Goal: Communication & Community: Answer question/provide support

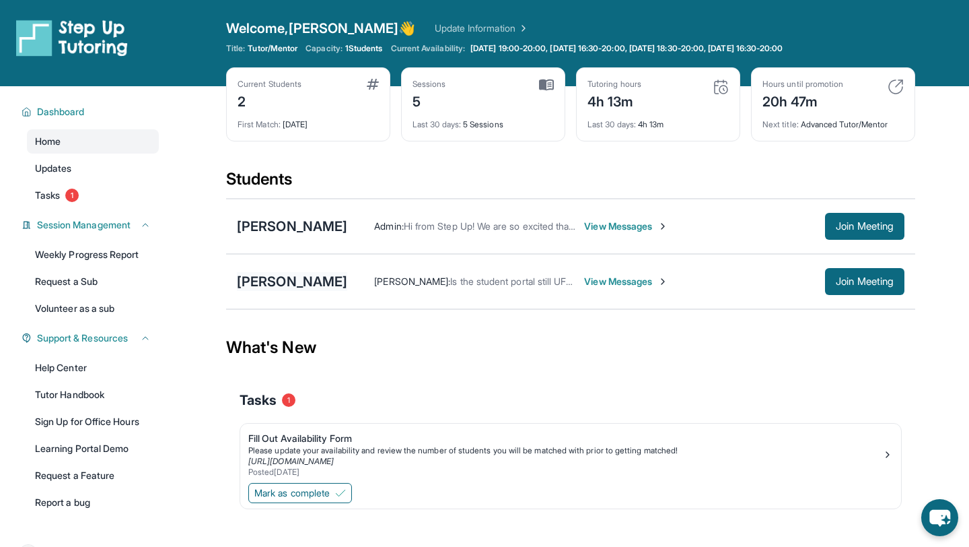
click at [289, 276] on div "[PERSON_NAME]" at bounding box center [292, 281] width 110 height 19
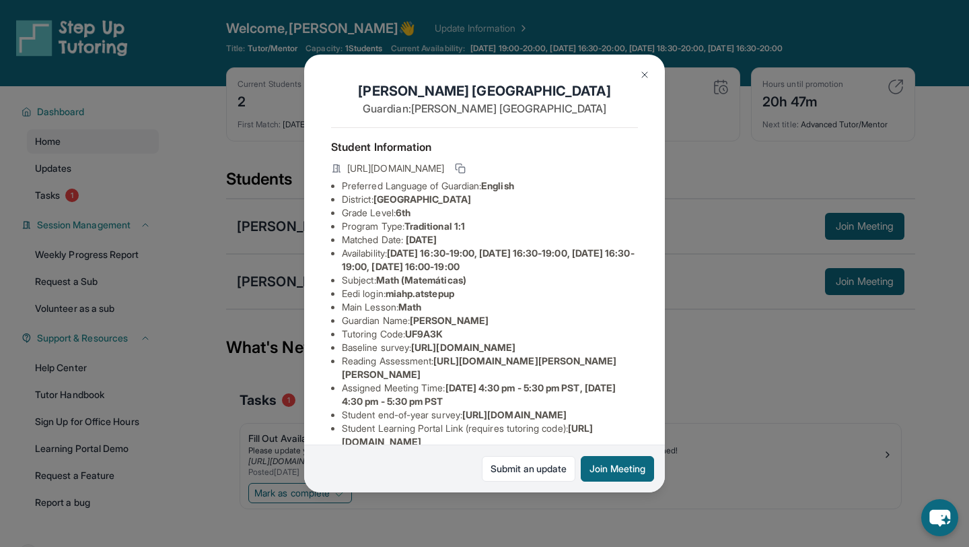
click at [289, 276] on div "Miah Padua Guardian: Sandy Padua Student Information https://student-portal.ste…" at bounding box center [484, 273] width 969 height 547
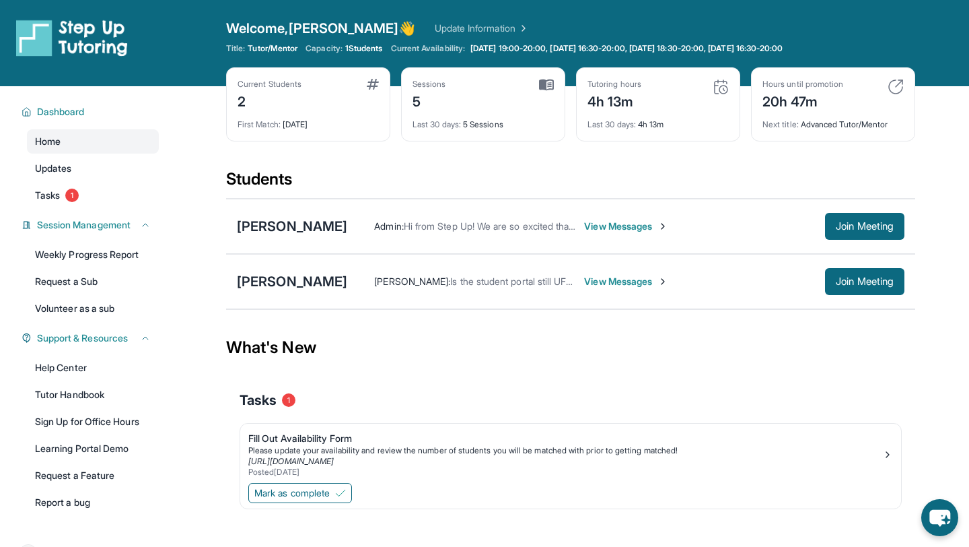
click at [393, 260] on div "Miah Padua Sandy Padua : Is the student portal still UF9A3K View Messages Join …" at bounding box center [570, 281] width 689 height 55
click at [443, 273] on div "Sandy Padua : Is the student portal still UF9A3K View Messages Join Meeting" at bounding box center [625, 281] width 557 height 27
click at [588, 277] on span "View Messages" at bounding box center [626, 281] width 84 height 13
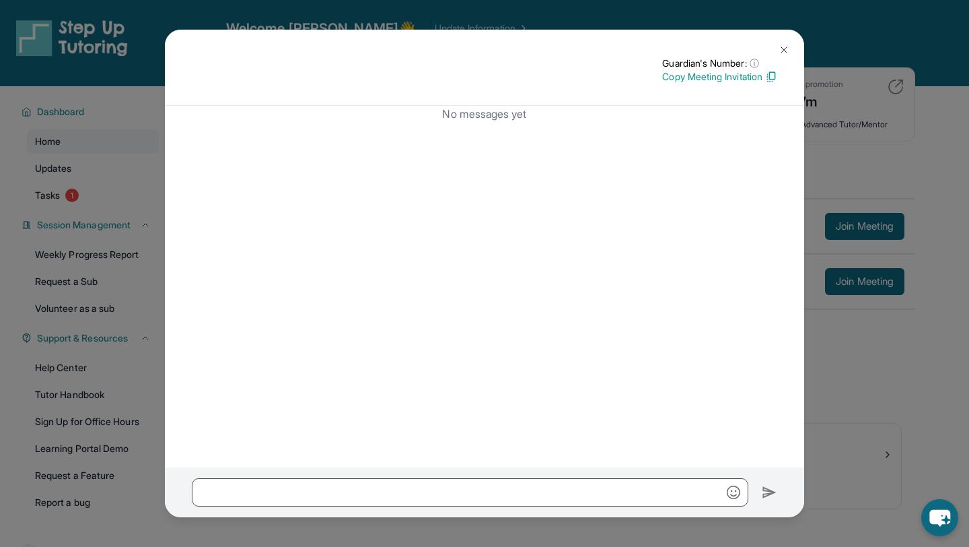
click at [789, 49] on img at bounding box center [784, 49] width 11 height 11
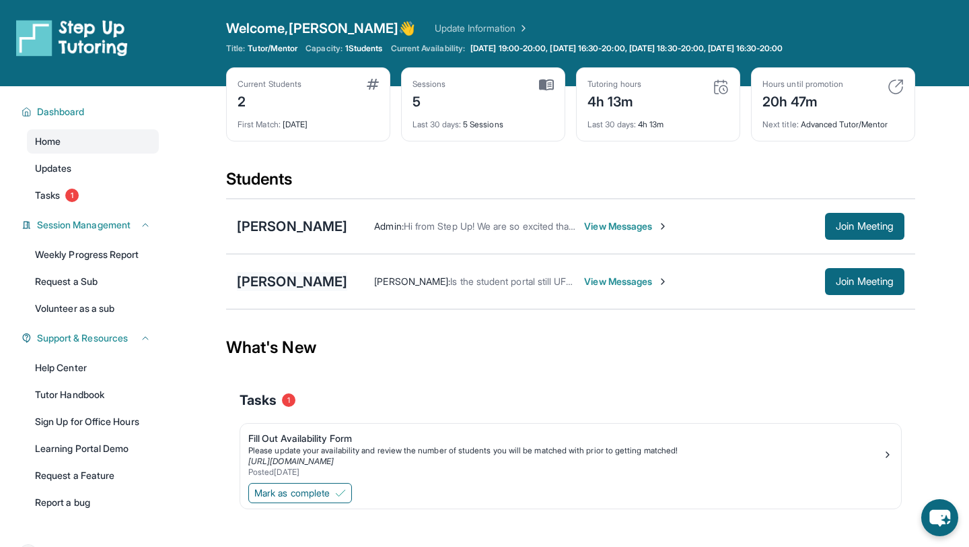
click at [269, 276] on div "[PERSON_NAME]" at bounding box center [292, 281] width 110 height 19
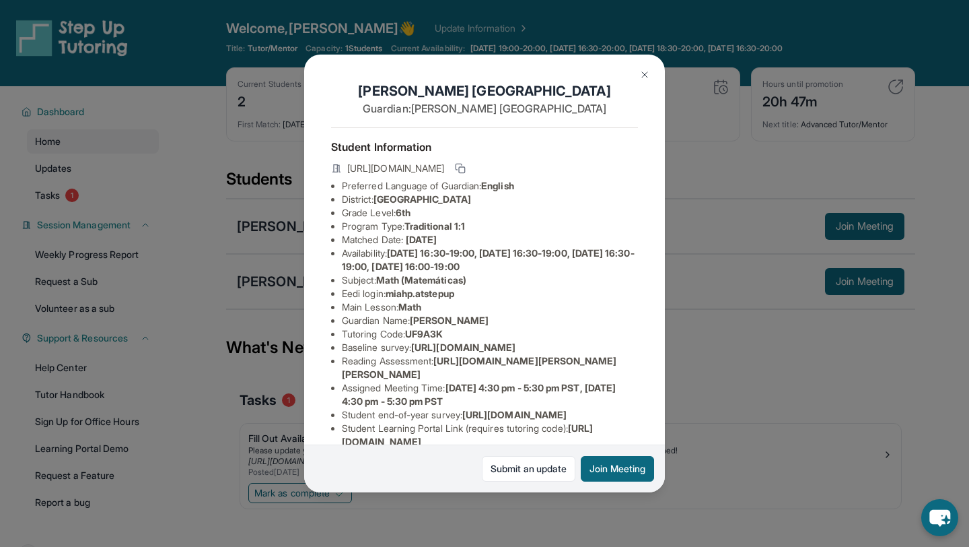
scroll to position [3, 0]
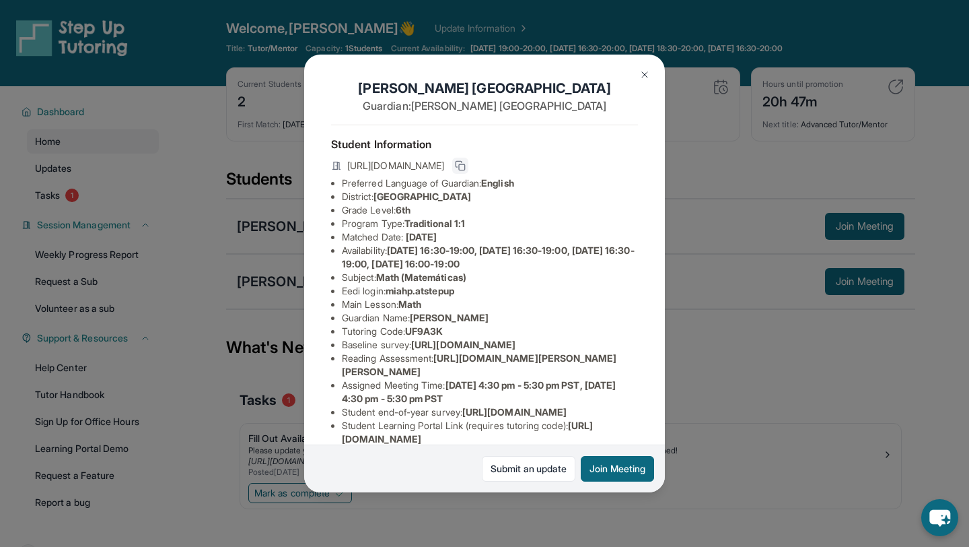
click at [466, 163] on icon at bounding box center [460, 165] width 11 height 11
click at [641, 73] on img at bounding box center [644, 74] width 11 height 11
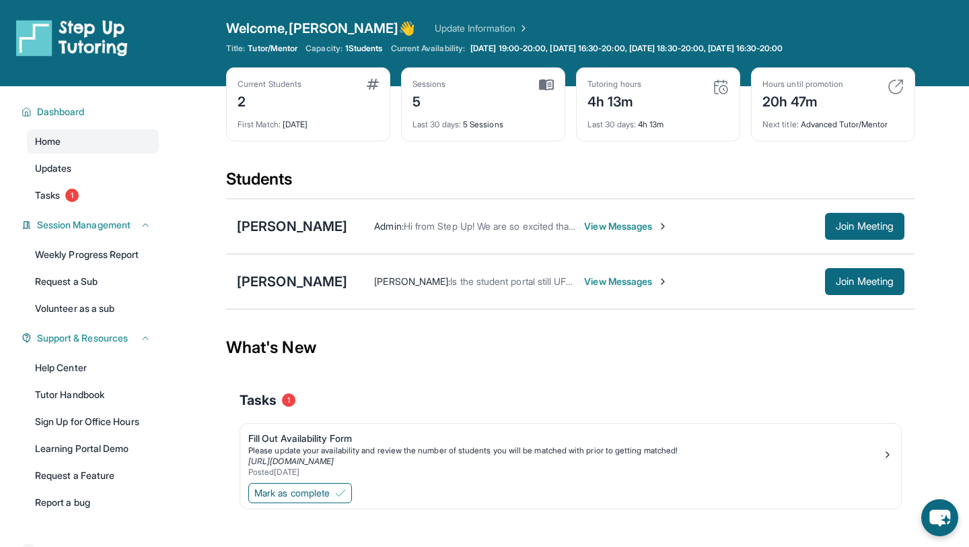
click at [673, 287] on div "Sandy Padua : Is the student portal still UF9A3K View Messages" at bounding box center [586, 281] width 478 height 13
click at [591, 271] on div "Sandy Padua : Is the student portal still UF9A3K View Messages Join Meeting" at bounding box center [625, 281] width 557 height 27
click at [593, 279] on span "View Messages" at bounding box center [626, 281] width 84 height 13
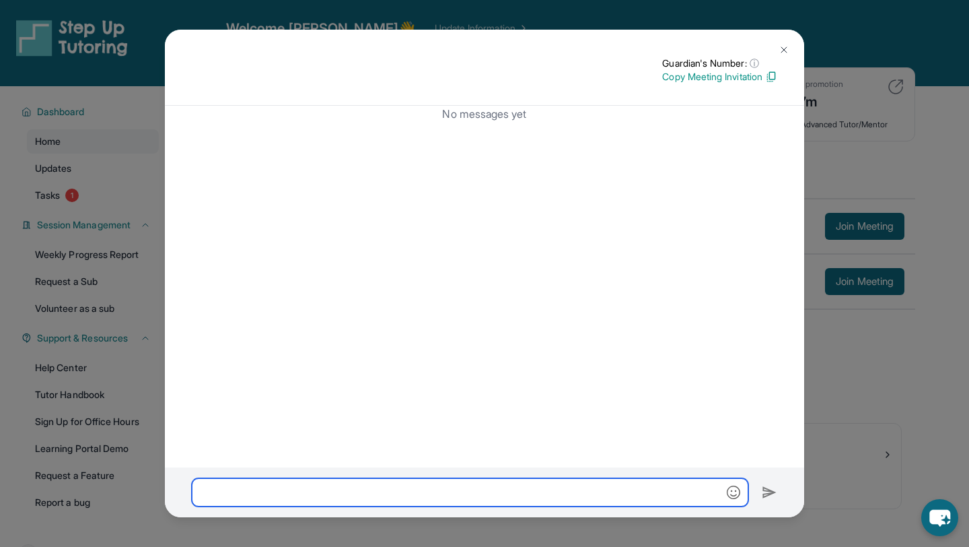
click at [461, 491] on input "text" at bounding box center [470, 492] width 557 height 28
paste input "**********"
type input "**********"
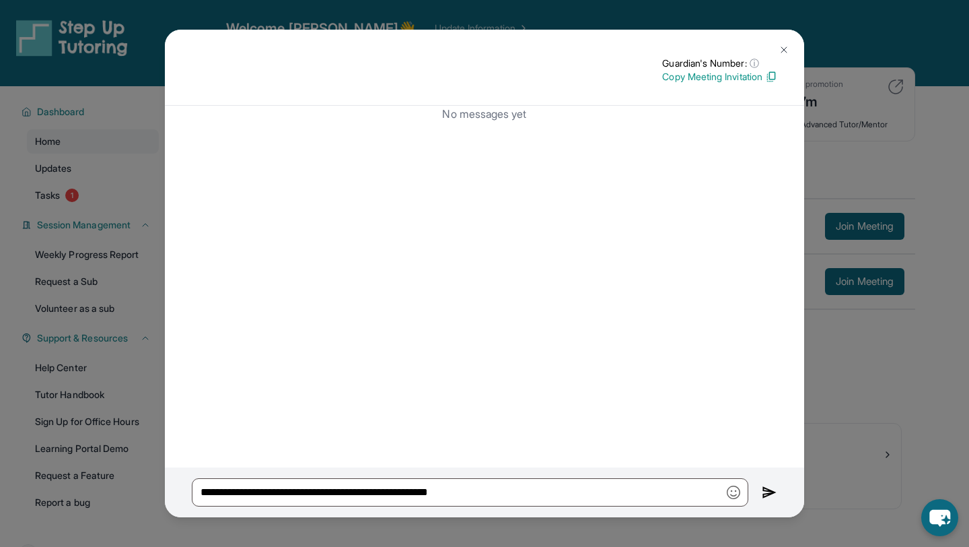
click at [769, 489] on img at bounding box center [769, 492] width 15 height 16
click at [768, 493] on img at bounding box center [769, 492] width 15 height 16
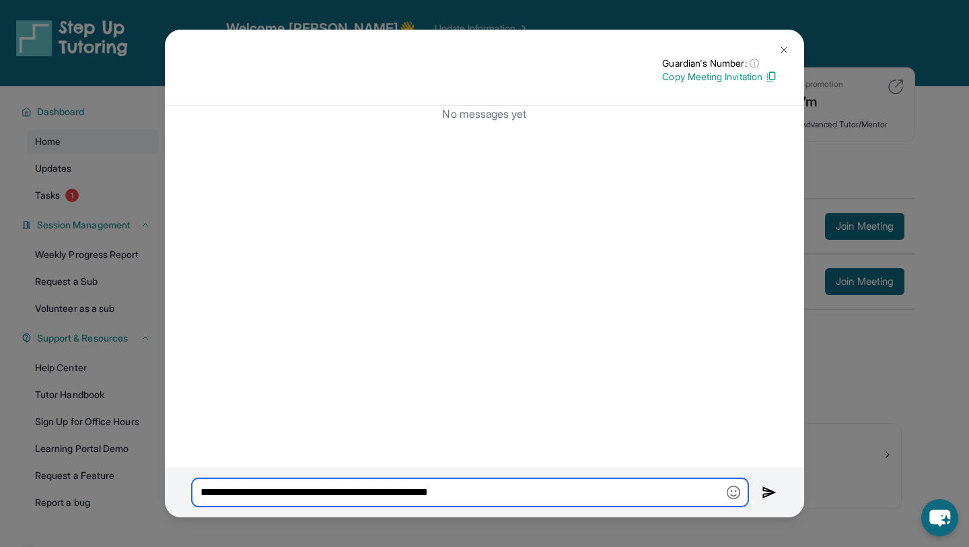
click at [615, 495] on input "**********" at bounding box center [470, 492] width 557 height 28
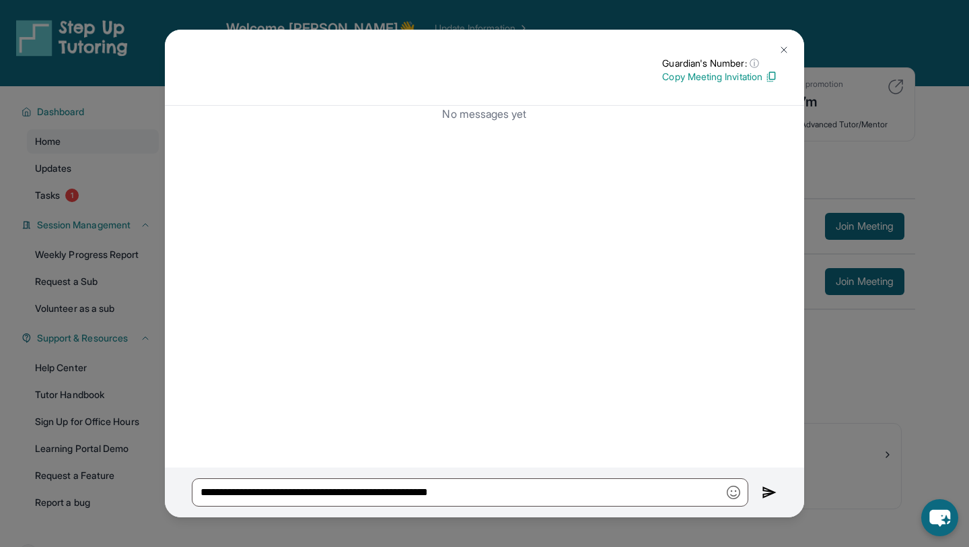
click at [789, 42] on button at bounding box center [784, 49] width 27 height 27
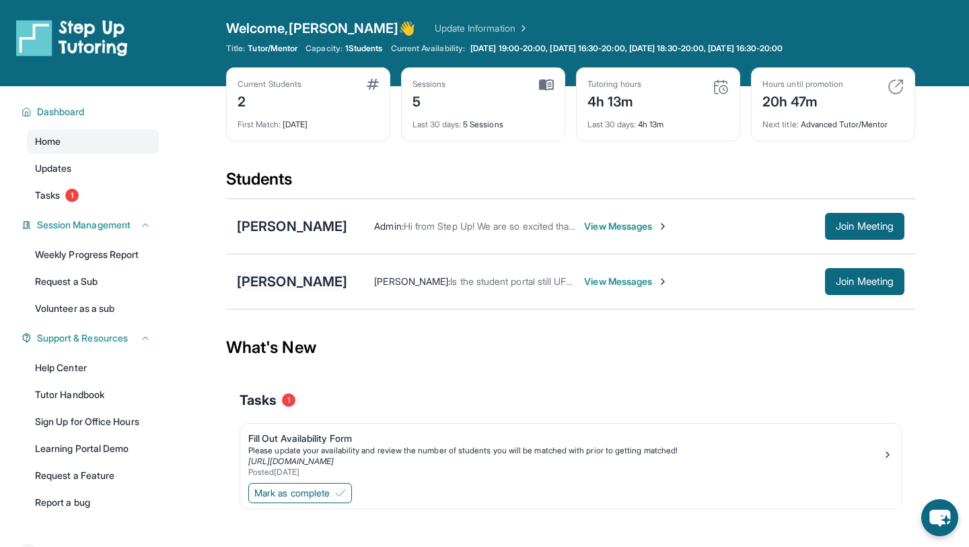
click at [273, 279] on div "[PERSON_NAME]" at bounding box center [292, 281] width 110 height 19
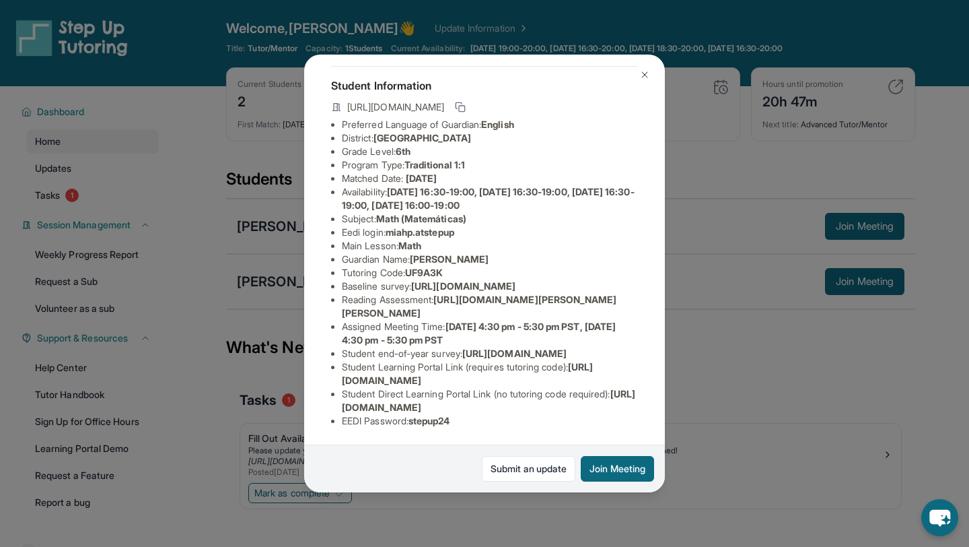
scroll to position [73, 0]
drag, startPoint x: 392, startPoint y: 221, endPoint x: 479, endPoint y: 220, distance: 87.5
click at [479, 225] on li "Eedi login : miahp.atstepup" at bounding box center [490, 231] width 296 height 13
copy span "miahp.atstepup"
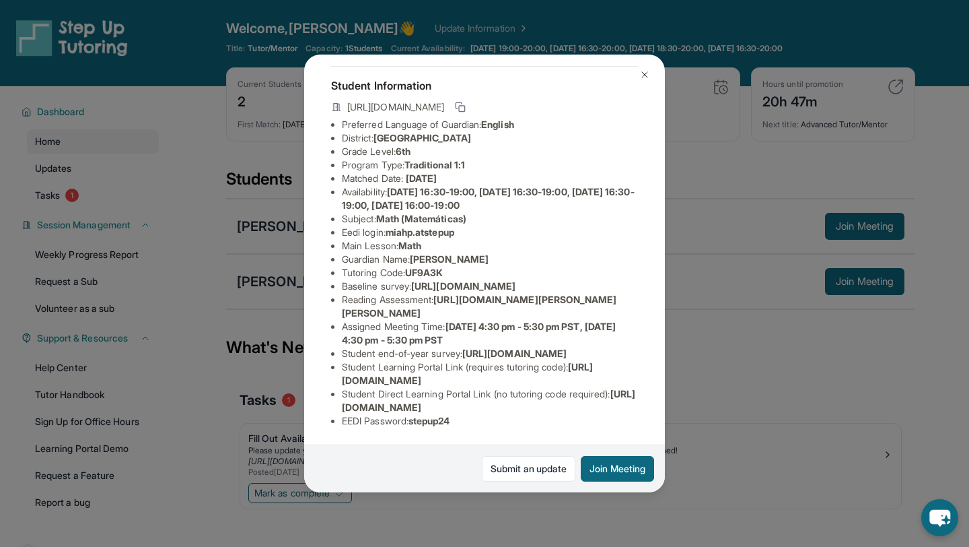
click at [426, 420] on span "stepup24" at bounding box center [430, 420] width 42 height 11
copy span "stepup24"
click at [602, 462] on button "Join Meeting" at bounding box center [617, 469] width 73 height 26
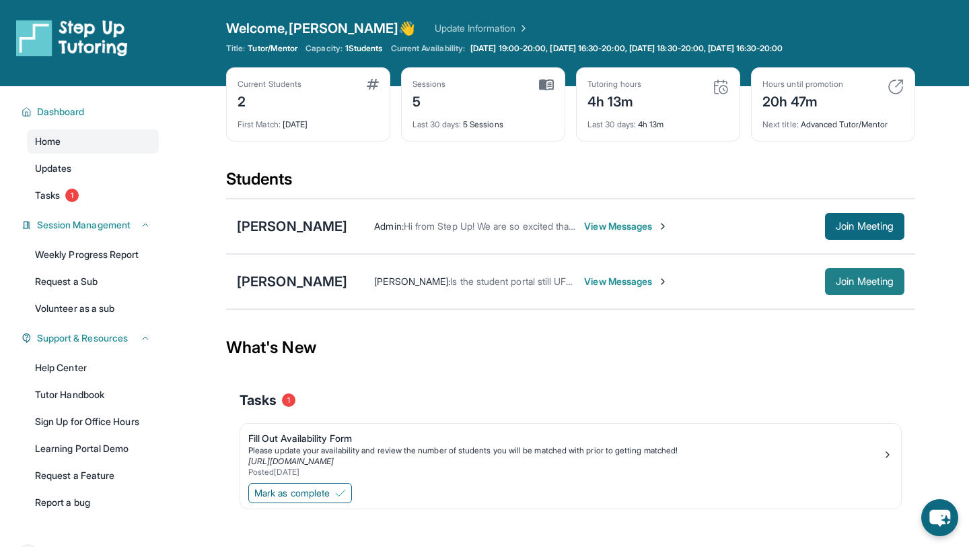
click at [876, 278] on span "Join Meeting" at bounding box center [865, 281] width 58 height 8
click at [584, 219] on span "View Messages" at bounding box center [626, 225] width 84 height 13
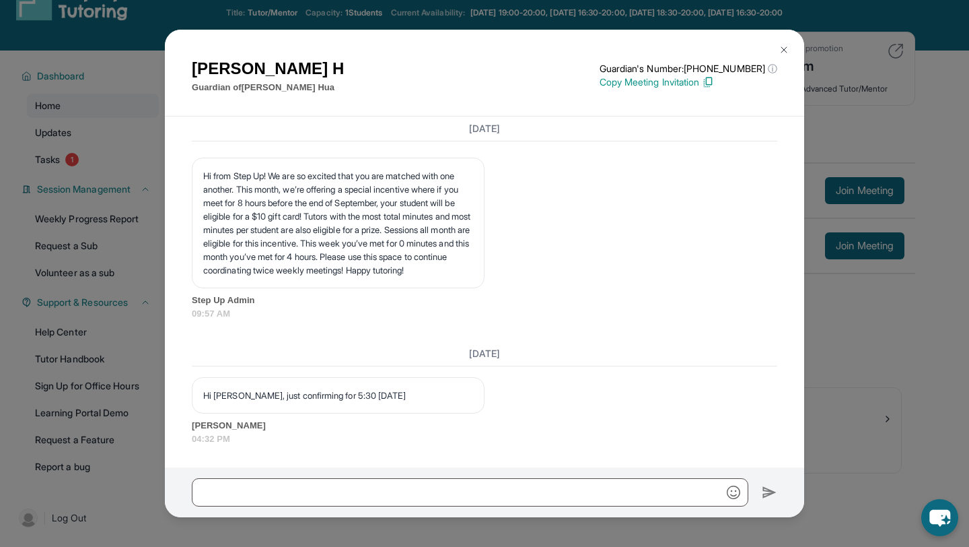
scroll to position [36, 0]
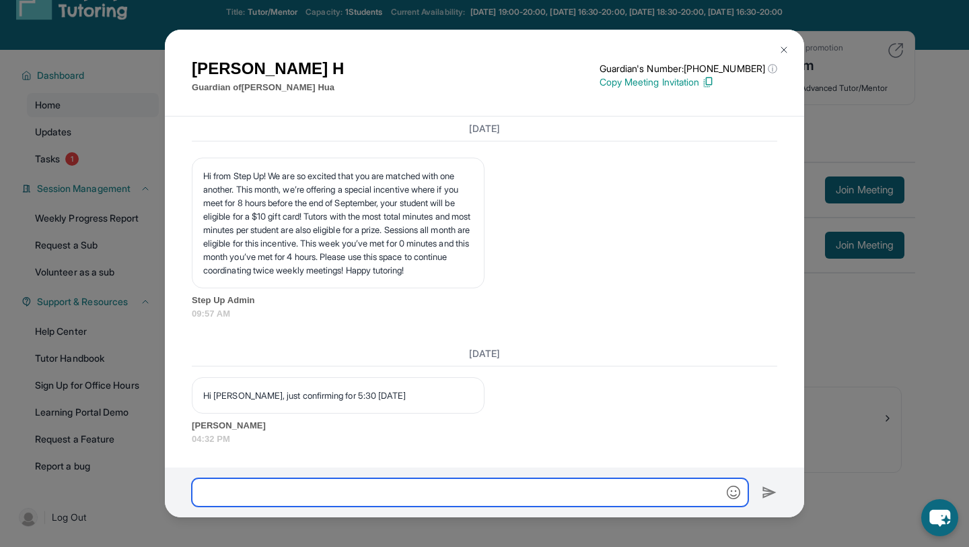
click at [405, 493] on input "text" at bounding box center [470, 492] width 557 height 28
type input "**********"
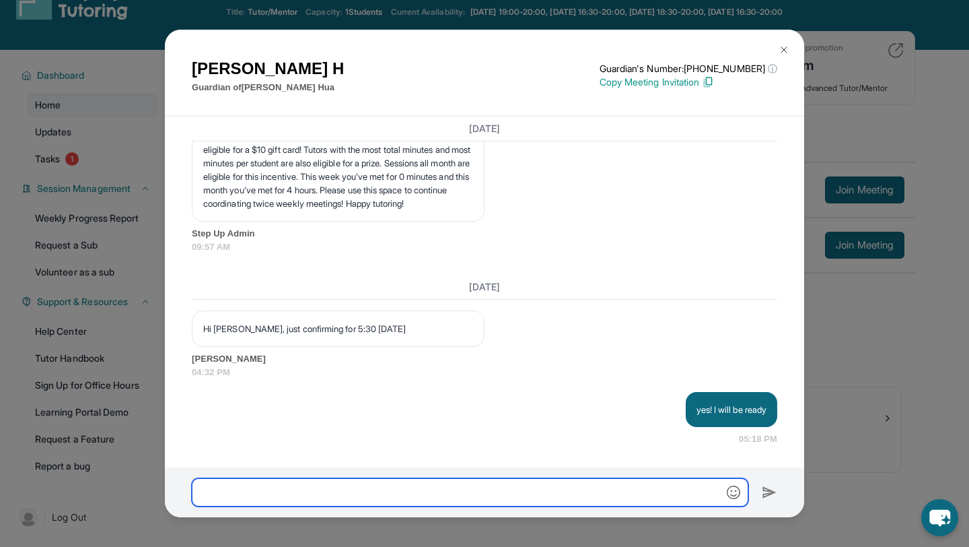
scroll to position [7601, 0]
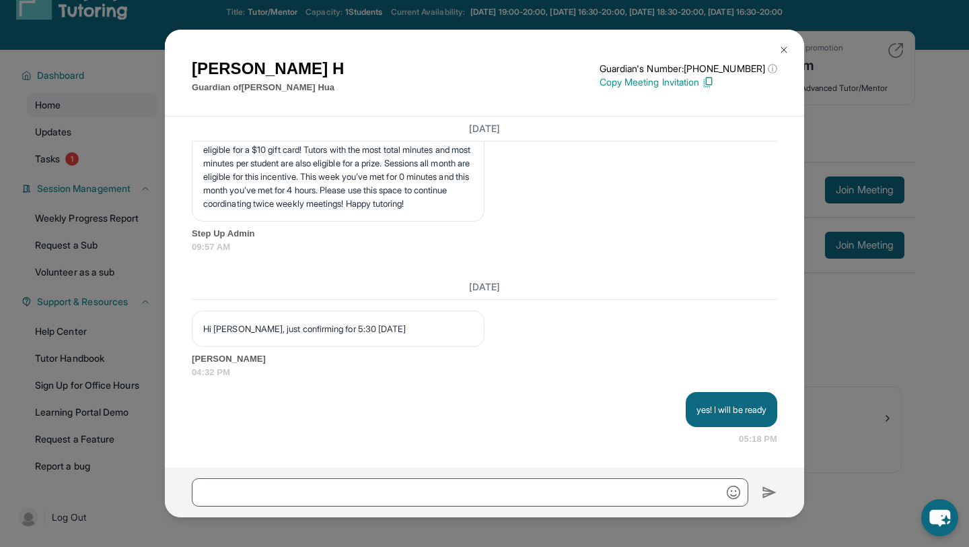
click at [781, 48] on img at bounding box center [784, 49] width 11 height 11
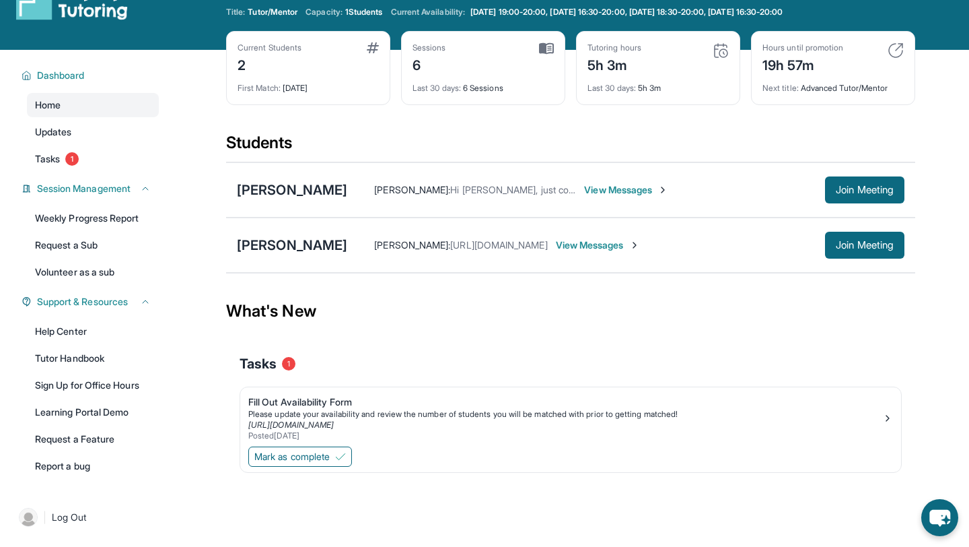
click at [591, 188] on span "View Messages" at bounding box center [626, 189] width 84 height 13
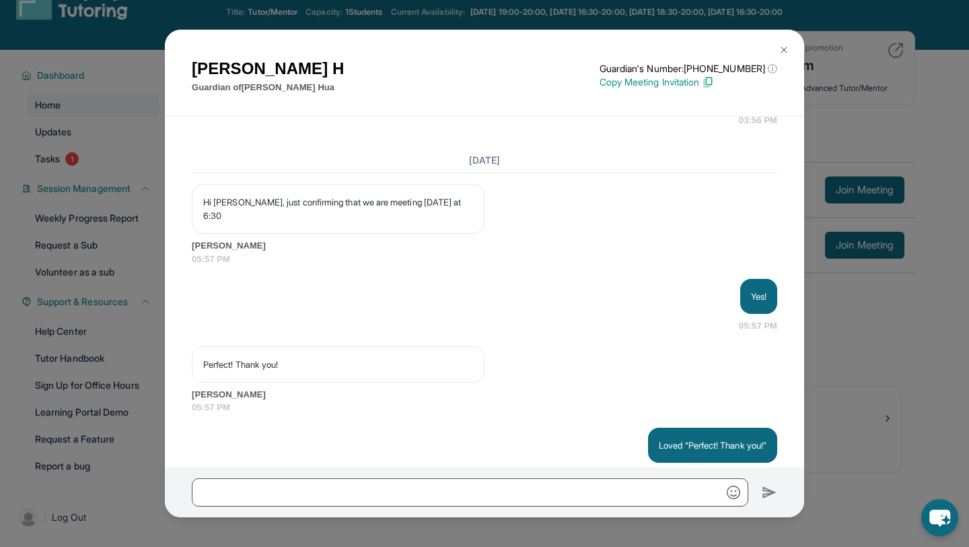
scroll to position [7682, 0]
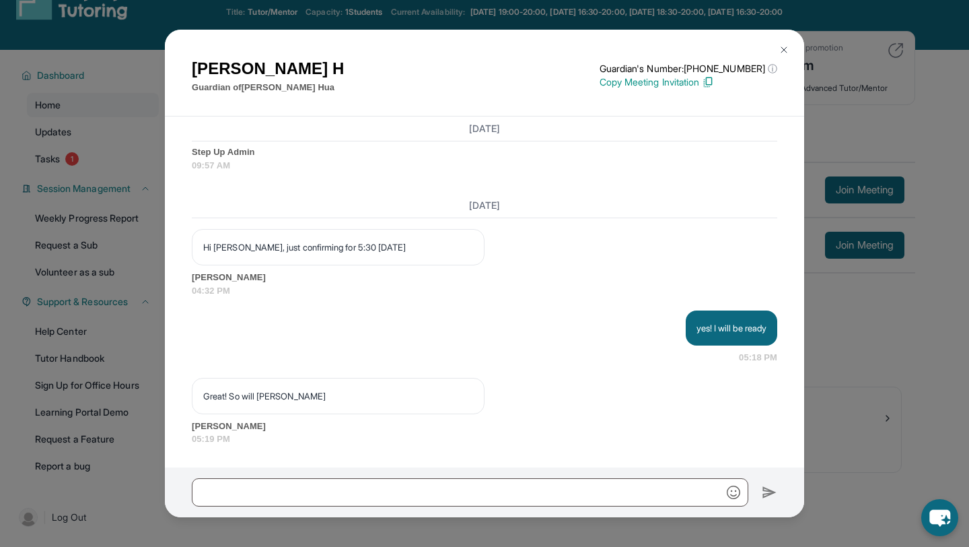
click at [429, 403] on div "Great! So will [PERSON_NAME]" at bounding box center [338, 396] width 293 height 36
click at [868, 378] on div "[PERSON_NAME] Guardian of [PERSON_NAME] Guardian's Number: [PHONE_NUMBER] ⓘ Thi…" at bounding box center [484, 273] width 969 height 547
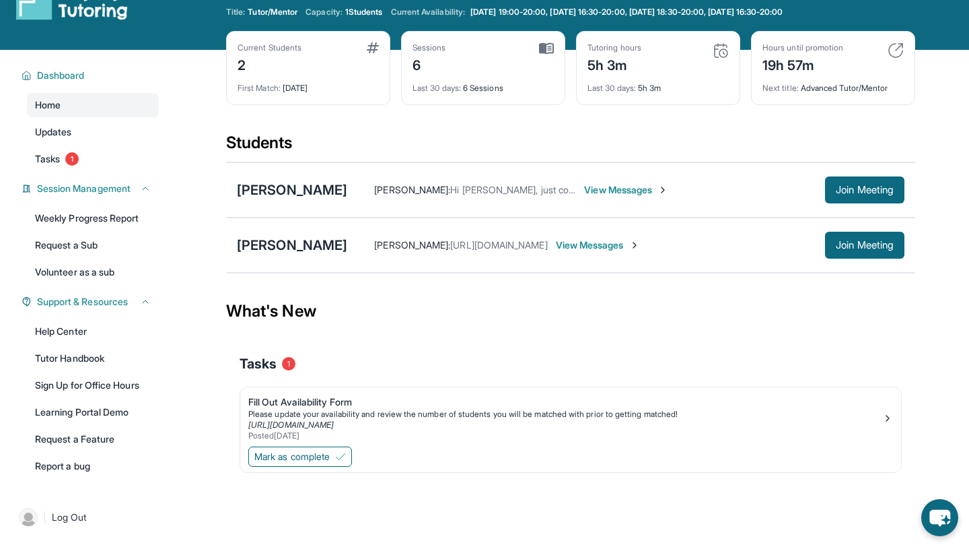
scroll to position [0, 0]
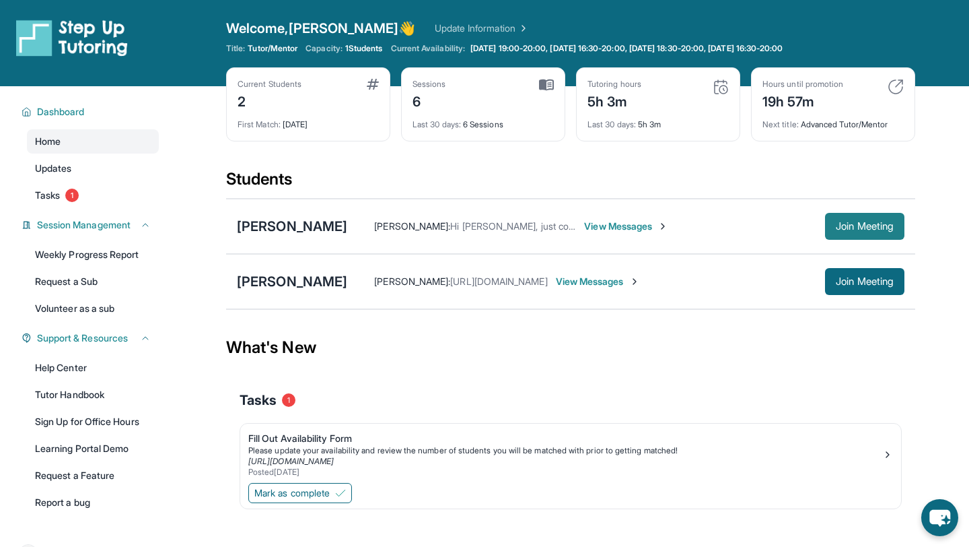
click at [862, 225] on span "Join Meeting" at bounding box center [865, 226] width 58 height 8
click at [628, 127] on span "Last 30 days :" at bounding box center [612, 124] width 48 height 10
click at [627, 128] on span "Last 30 days :" at bounding box center [612, 124] width 48 height 10
click at [644, 131] on div "Tutoring hours 5h 3m Last 30 days : 5h 3m" at bounding box center [658, 104] width 164 height 74
click at [643, 131] on div "Tutoring hours 5h 3m Last 30 days : 5h 3m" at bounding box center [658, 104] width 164 height 74
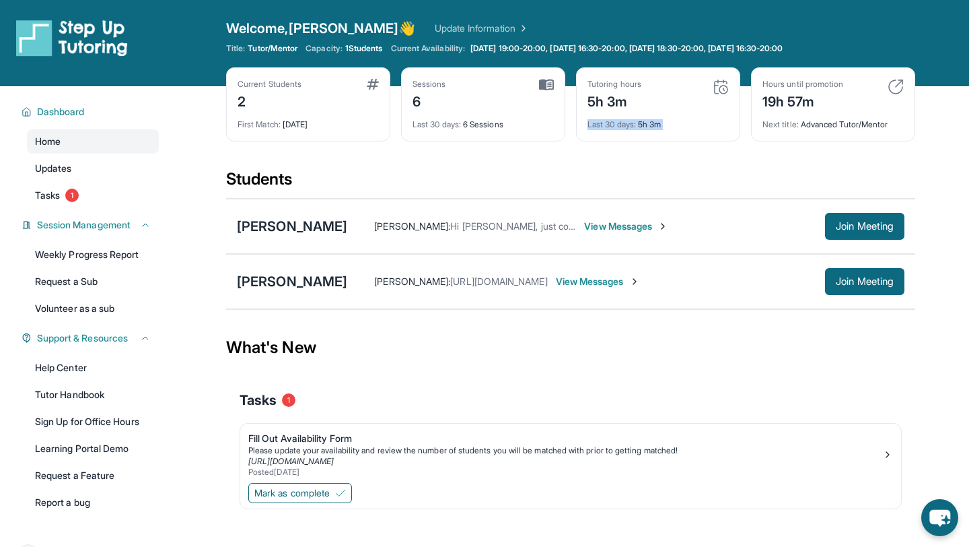
click at [643, 131] on div "Tutoring hours 5h 3m Last 30 days : 5h 3m" at bounding box center [658, 104] width 164 height 74
click at [616, 117] on div "Last 30 days : 5h 3m" at bounding box center [658, 120] width 141 height 19
click at [590, 102] on div "5h 3m" at bounding box center [615, 101] width 54 height 22
drag, startPoint x: 590, startPoint y: 102, endPoint x: 649, endPoint y: 106, distance: 60.0
click at [651, 106] on div "Tutoring hours 5h 3m" at bounding box center [658, 95] width 141 height 32
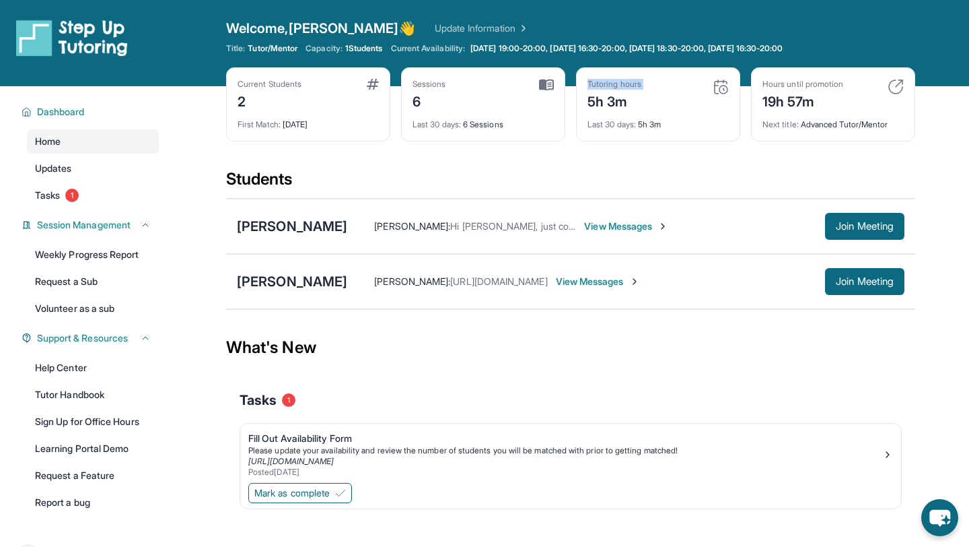
click at [649, 106] on div "Tutoring hours 5h 3m" at bounding box center [658, 95] width 141 height 32
click at [330, 491] on span "Mark as complete" at bounding box center [291, 492] width 75 height 13
click at [303, 492] on span "Mark as complete" at bounding box center [291, 492] width 75 height 13
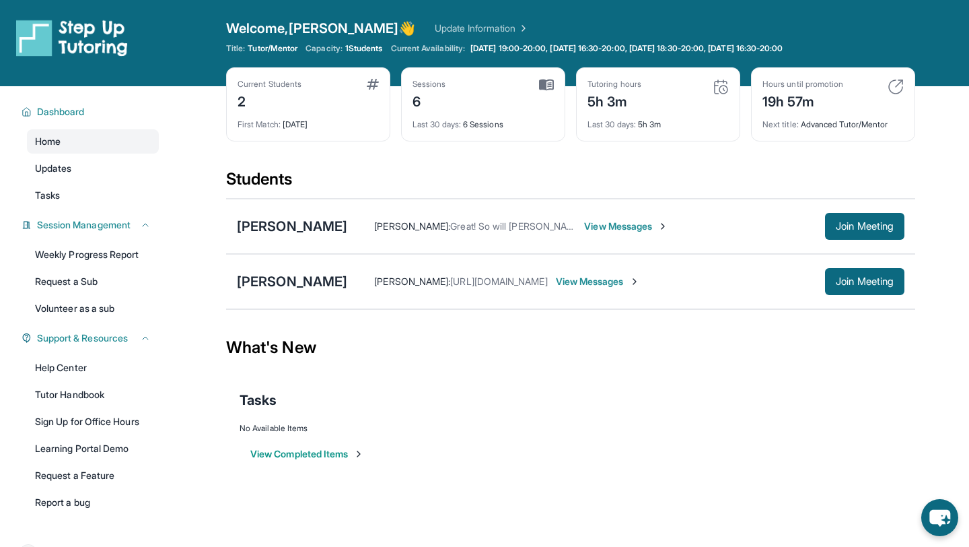
click at [316, 451] on button "View Completed Items" at bounding box center [307, 453] width 114 height 13
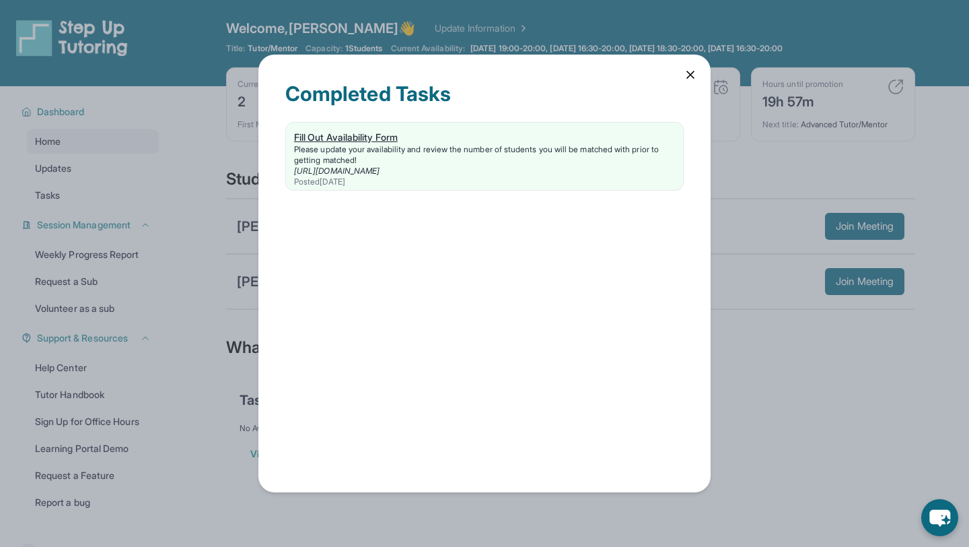
click at [371, 137] on div "Fill Out Availability Form" at bounding box center [484, 137] width 381 height 13
click at [689, 72] on icon at bounding box center [690, 74] width 13 height 13
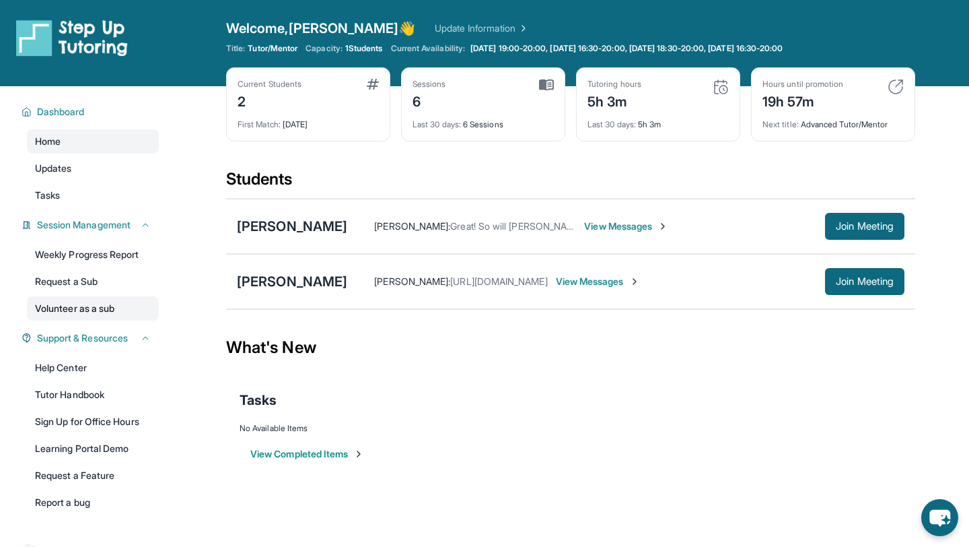
click at [89, 308] on link "Volunteer as a sub" at bounding box center [93, 308] width 132 height 24
